Goal: Ask a question

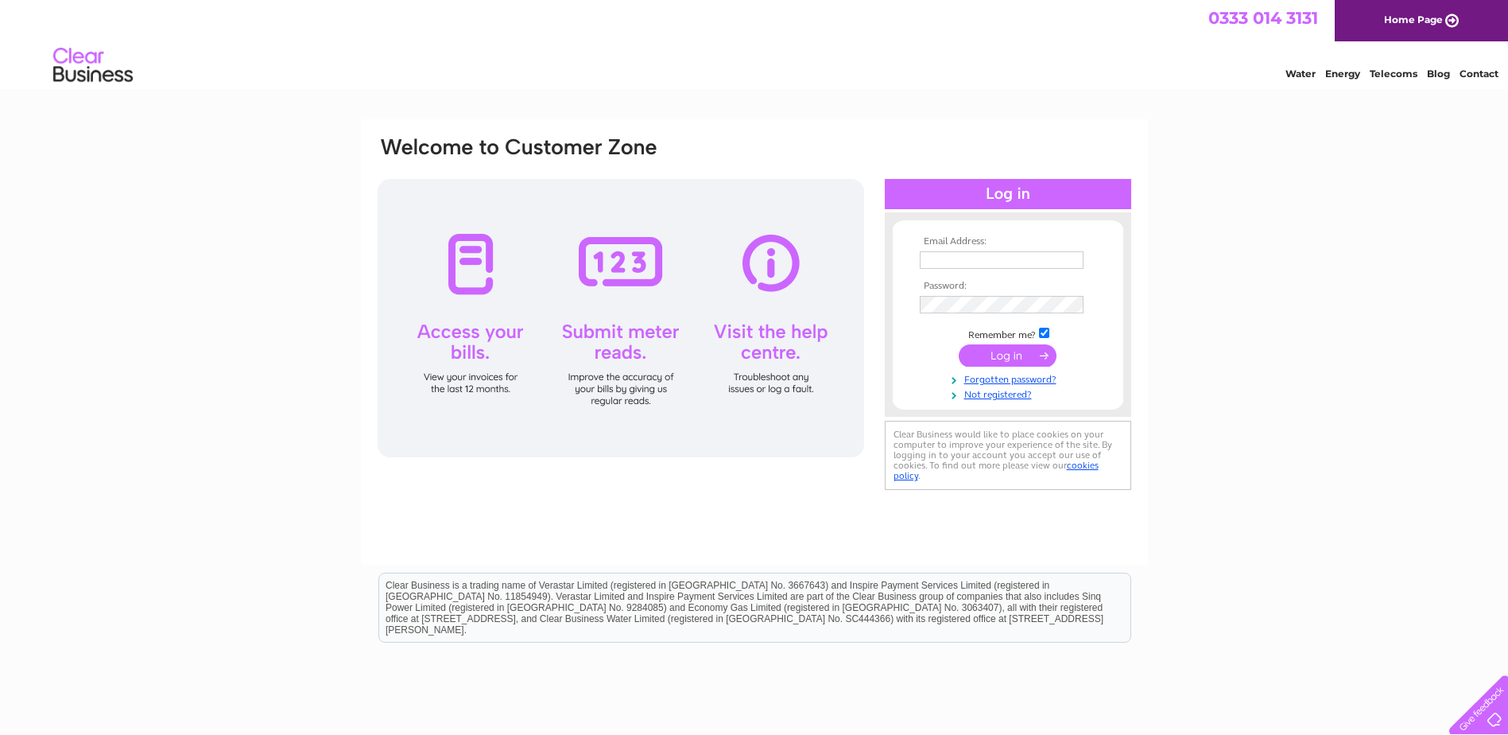
type input "dunksclerk@outlook.com"
click at [1019, 357] on input "submit" at bounding box center [1008, 355] width 98 height 22
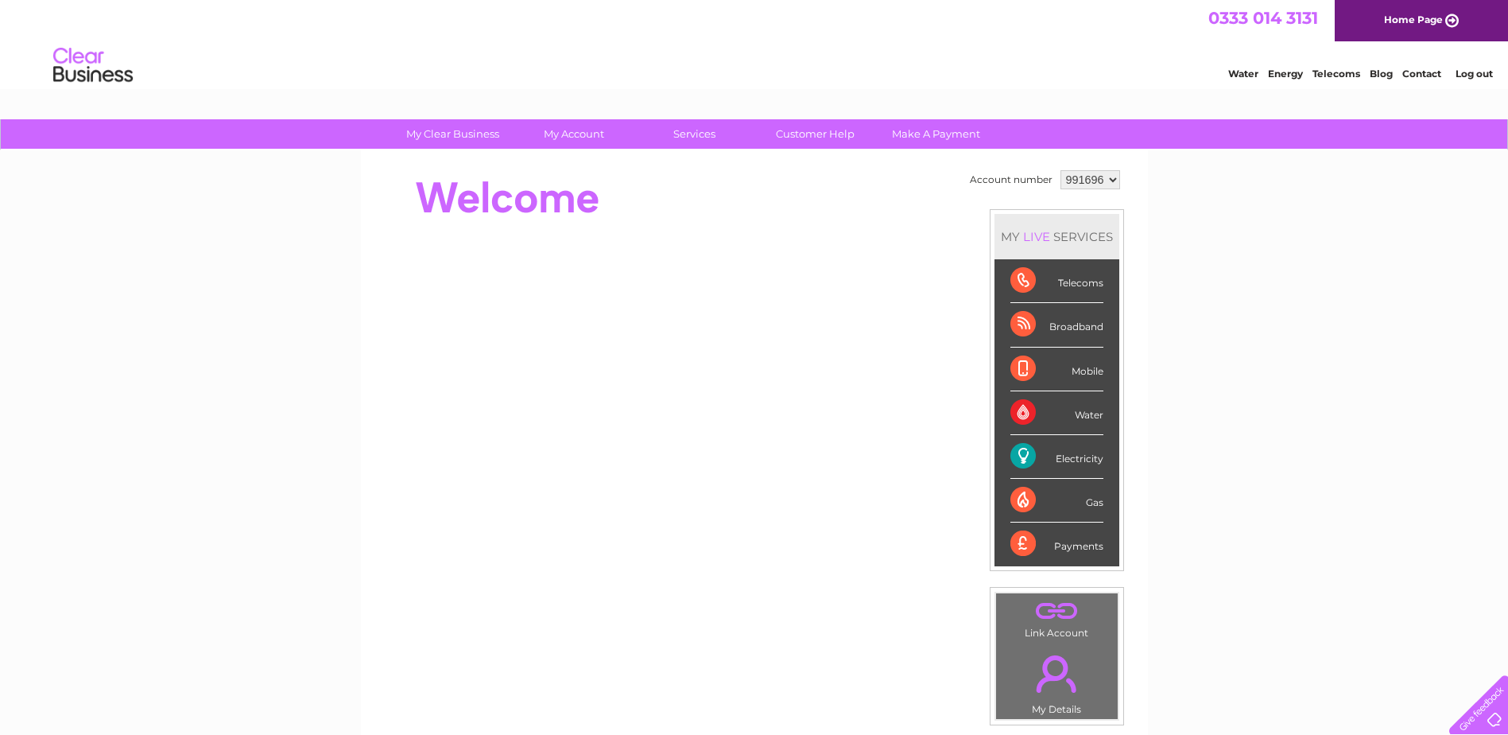
click at [1418, 76] on link "Contact" at bounding box center [1421, 74] width 39 height 12
click at [819, 135] on link "Customer Help" at bounding box center [815, 133] width 131 height 29
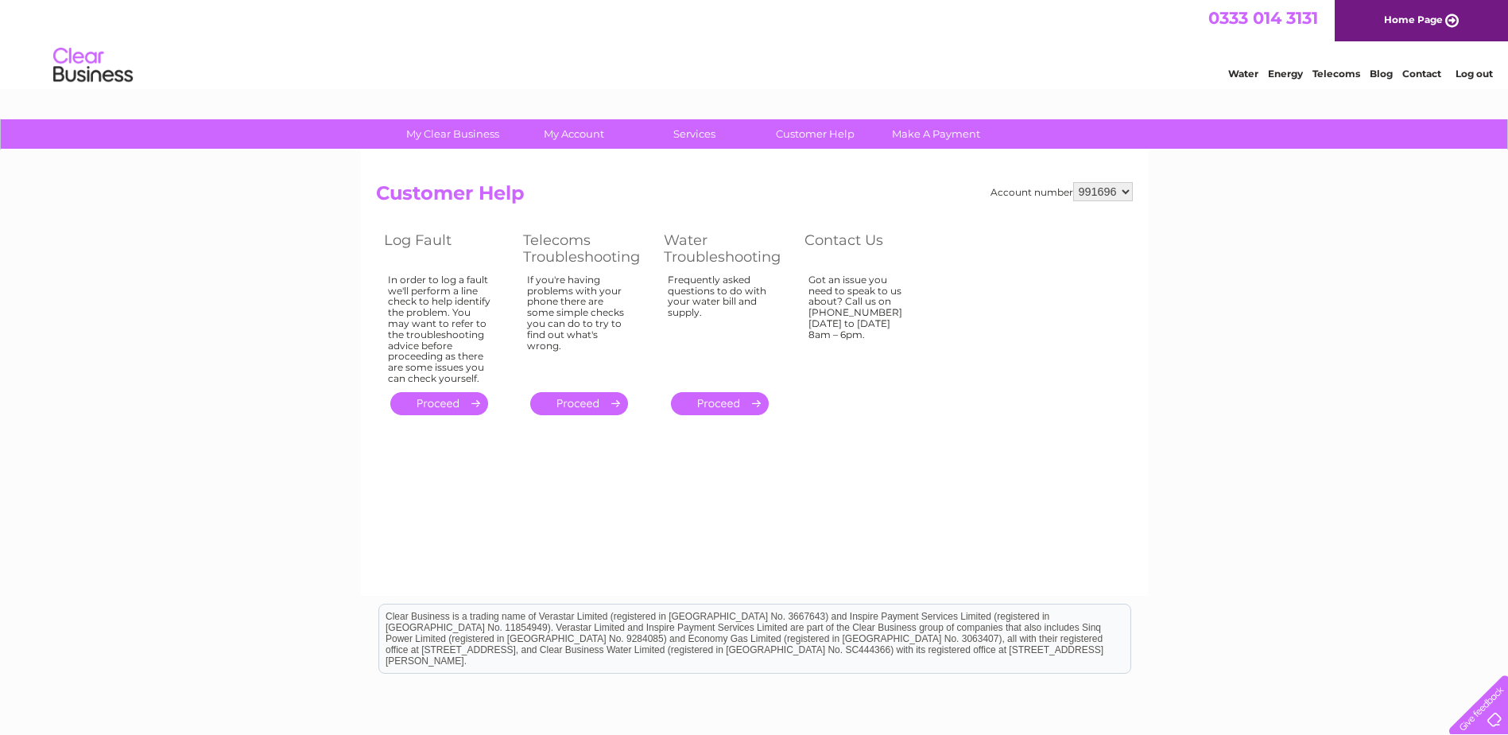
click at [1125, 188] on select "991696 996639" at bounding box center [1103, 191] width 60 height 19
drag, startPoint x: 1130, startPoint y: 191, endPoint x: 1155, endPoint y: 199, distance: 26.7
click at [1130, 191] on select "991696 996639" at bounding box center [1103, 191] width 60 height 19
